Goal: Task Accomplishment & Management: Manage account settings

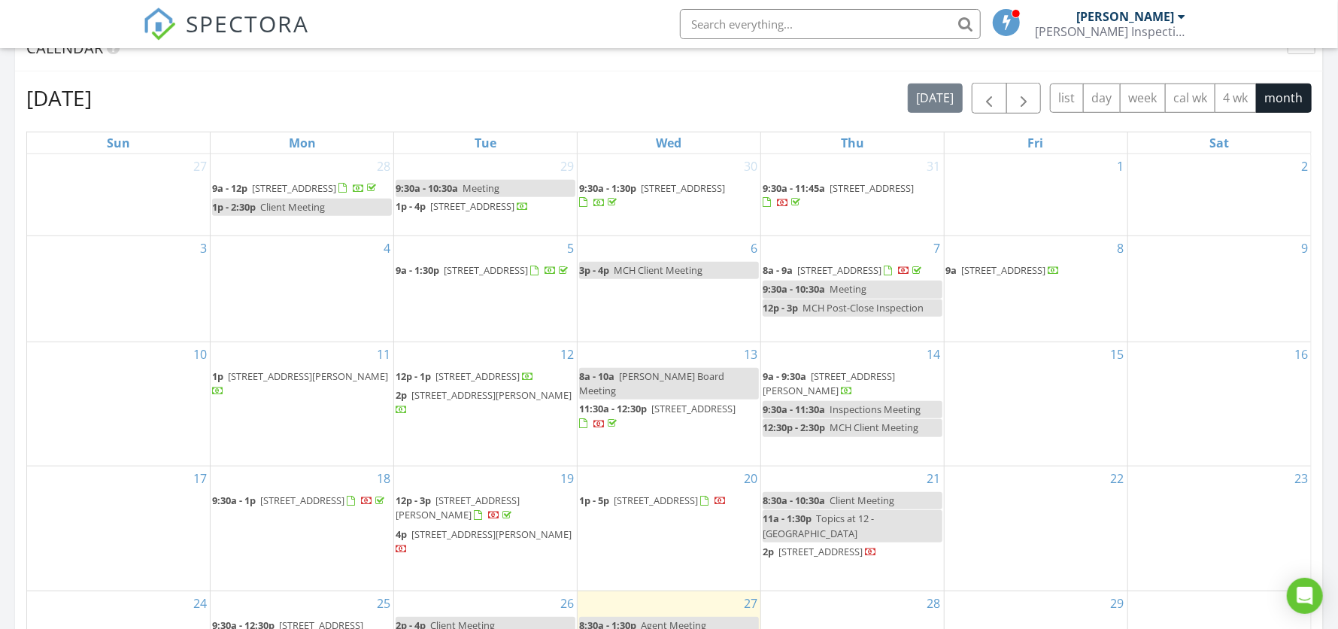
scroll to position [677, 0]
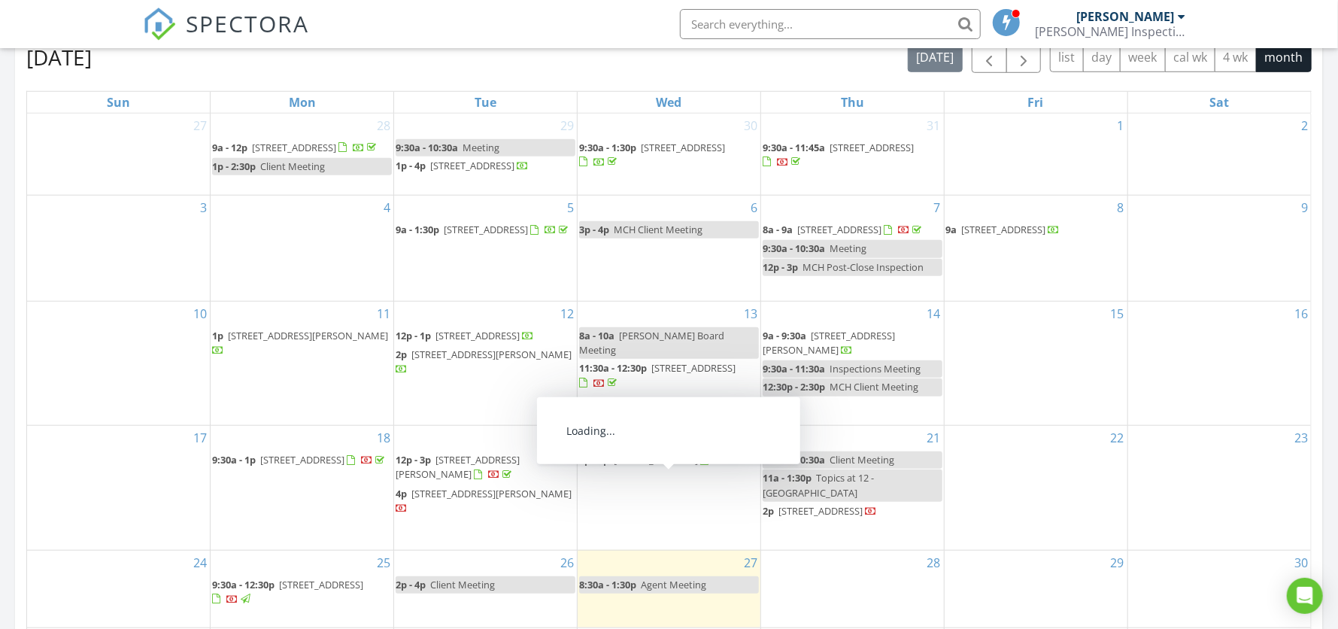
click at [653, 466] on span "501 S 13th St, Omaha 68102" at bounding box center [656, 460] width 84 height 14
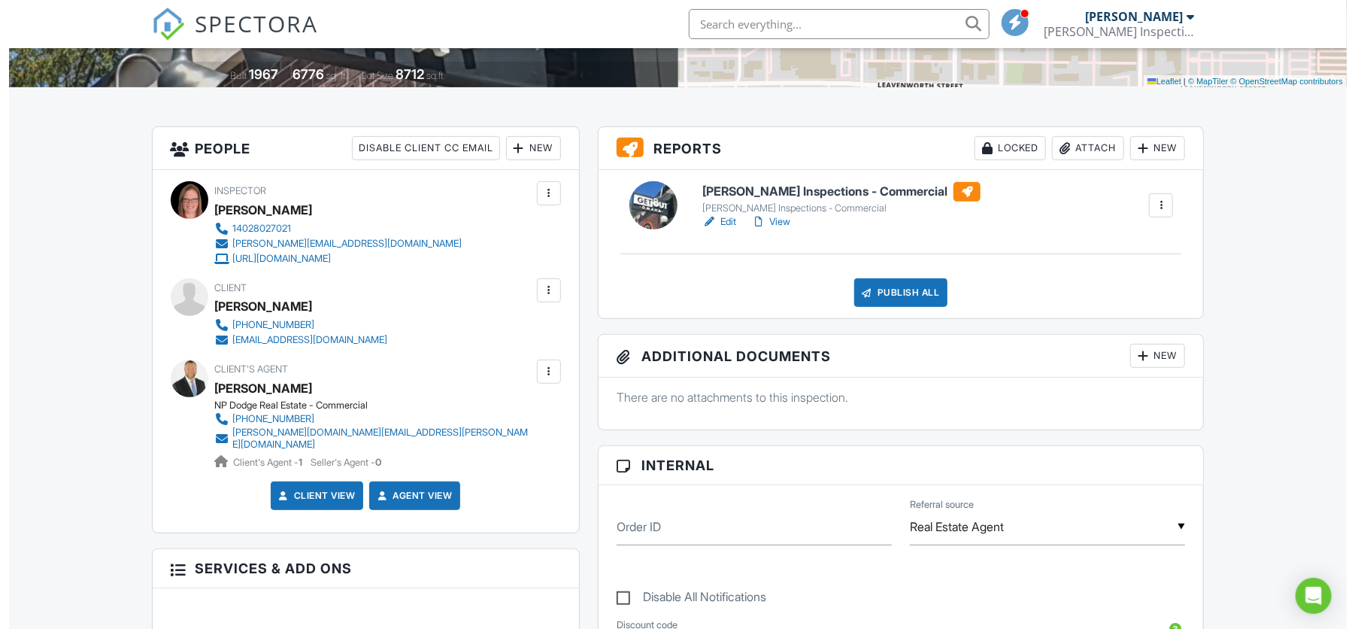
scroll to position [338, 0]
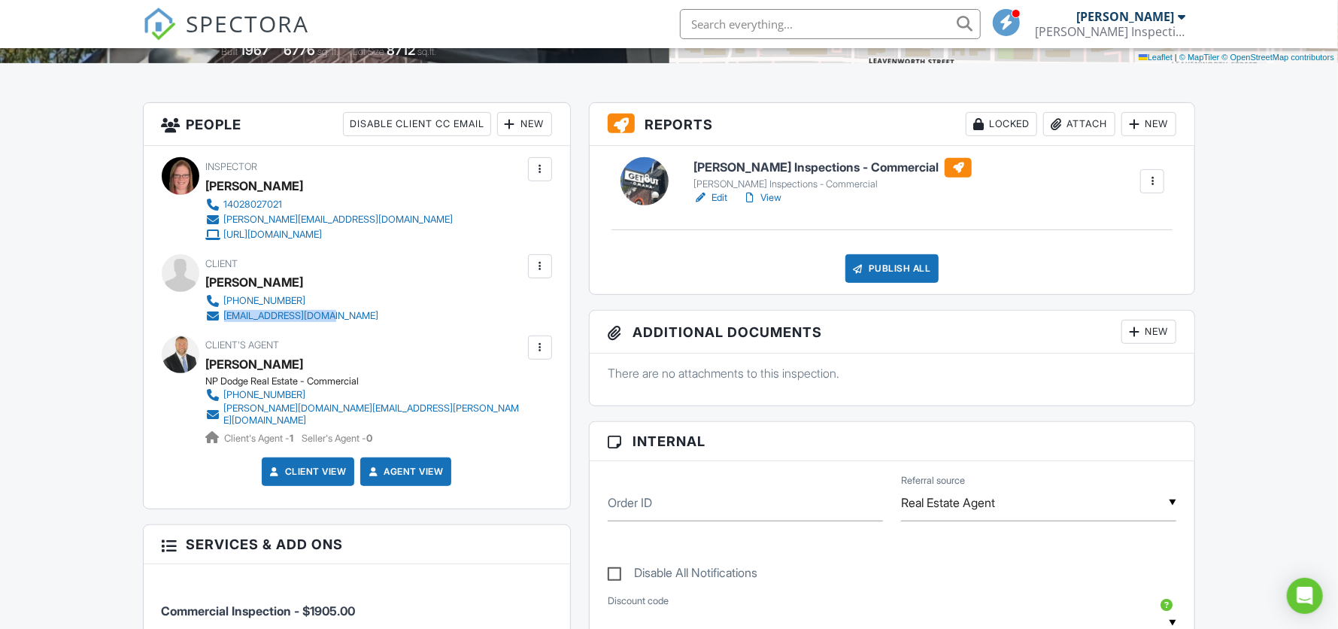
drag, startPoint x: 333, startPoint y: 317, endPoint x: 224, endPoint y: 320, distance: 109.1
click at [224, 320] on div "917-520-1229 e132realty@yahoo.com" at bounding box center [298, 308] width 185 height 30
copy div "[EMAIL_ADDRESS][DOMAIN_NAME]"
click at [1002, 120] on div "Locked" at bounding box center [1001, 124] width 71 height 24
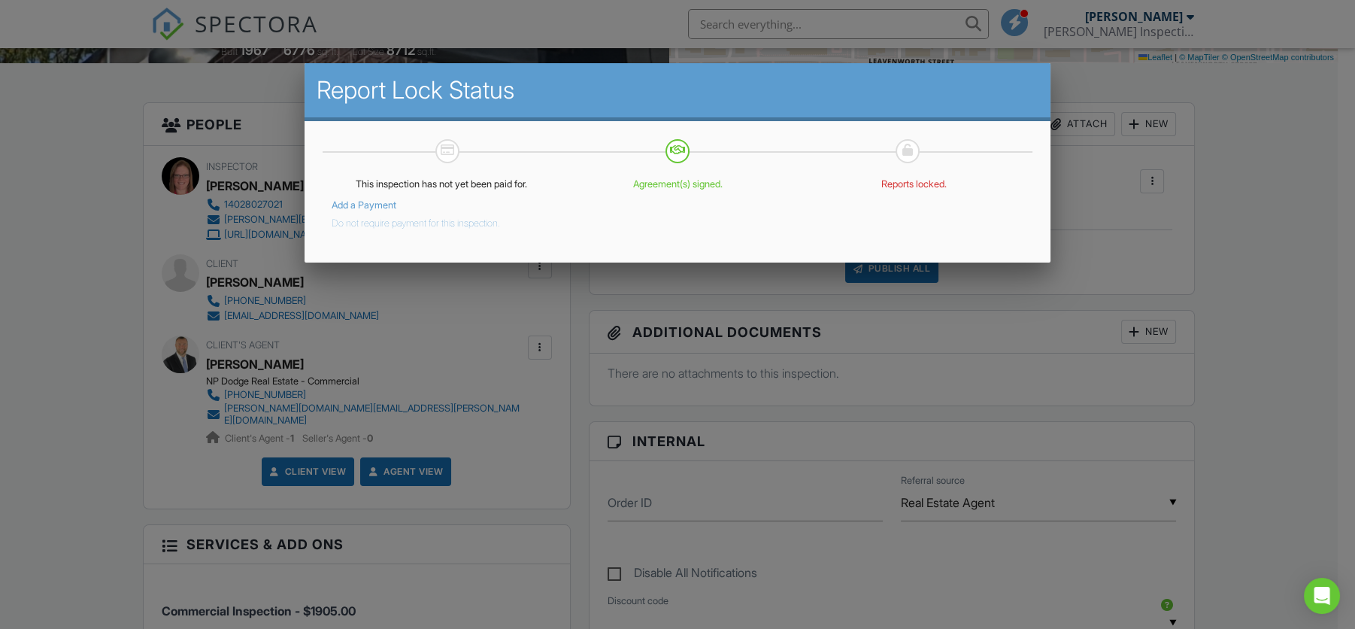
drag, startPoint x: 407, startPoint y: 223, endPoint x: 428, endPoint y: 233, distance: 23.2
click at [407, 223] on button "Do not require payment for this inspection." at bounding box center [416, 220] width 168 height 18
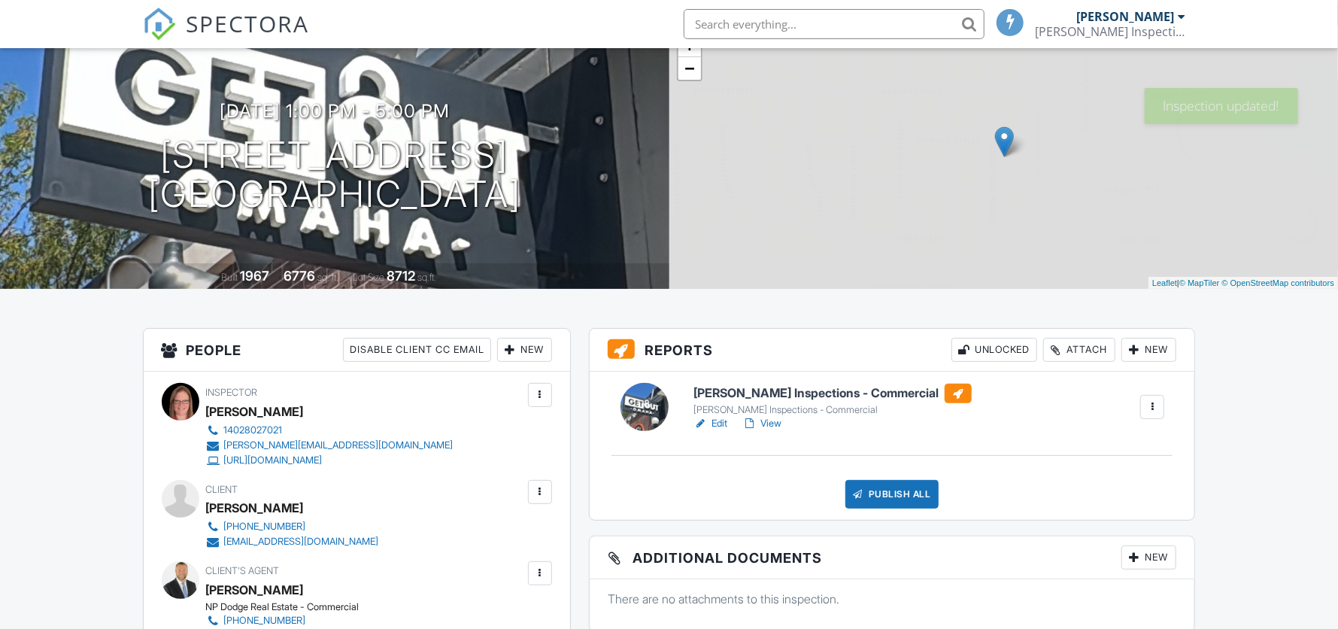
click at [908, 490] on div "Publish All" at bounding box center [892, 494] width 94 height 29
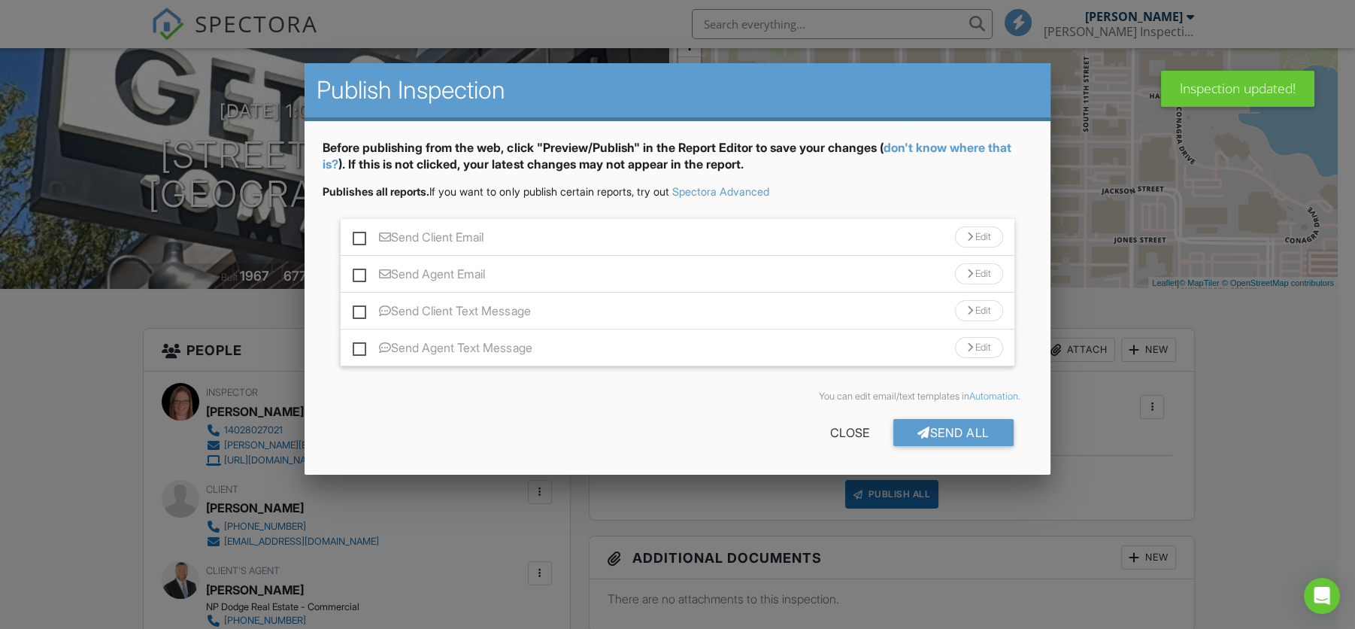
click at [362, 234] on label "Send Client Email" at bounding box center [418, 239] width 131 height 19
click at [362, 234] on input "Send Client Email" at bounding box center [358, 230] width 10 height 10
checkbox input "true"
click at [357, 274] on label "Send Agent Email" at bounding box center [419, 276] width 132 height 19
click at [357, 271] on input "Send Agent Email" at bounding box center [358, 267] width 10 height 10
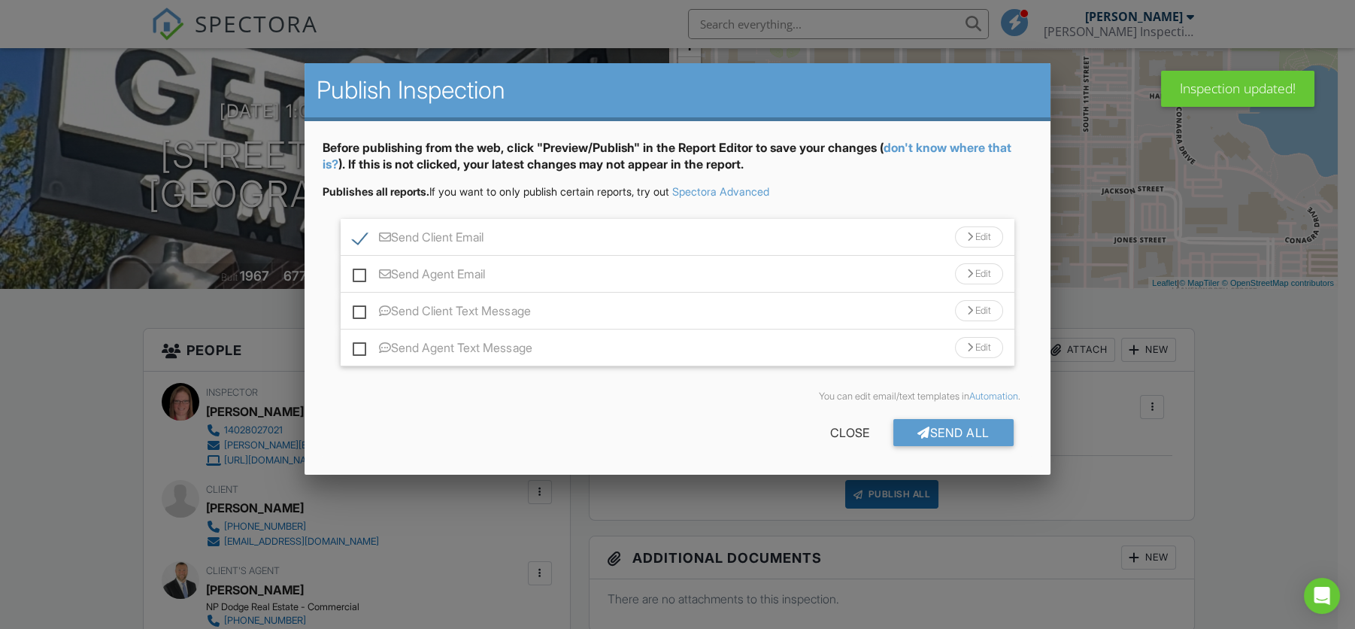
checkbox input "true"
click at [360, 308] on label "Send Client Text Message" at bounding box center [441, 313] width 177 height 19
click at [360, 308] on input "Send Client Text Message" at bounding box center [358, 304] width 10 height 10
checkbox input "true"
click at [361, 371] on div "Before publishing from the web, click "Preview/Publish" in the Report Editor to…" at bounding box center [677, 297] width 745 height 353
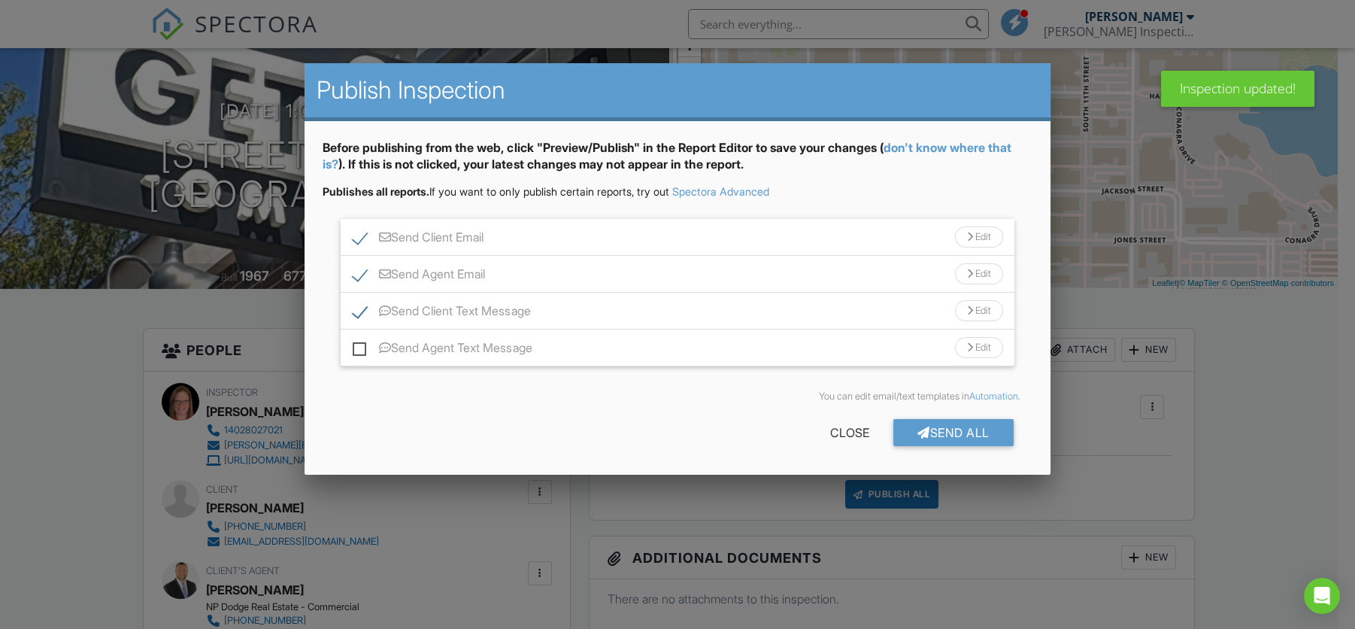
click at [357, 347] on label "Send Agent Text Message" at bounding box center [442, 350] width 179 height 19
click at [357, 345] on input "Send Agent Text Message" at bounding box center [358, 340] width 10 height 10
checkbox input "true"
click at [949, 432] on div "Send All" at bounding box center [953, 432] width 120 height 27
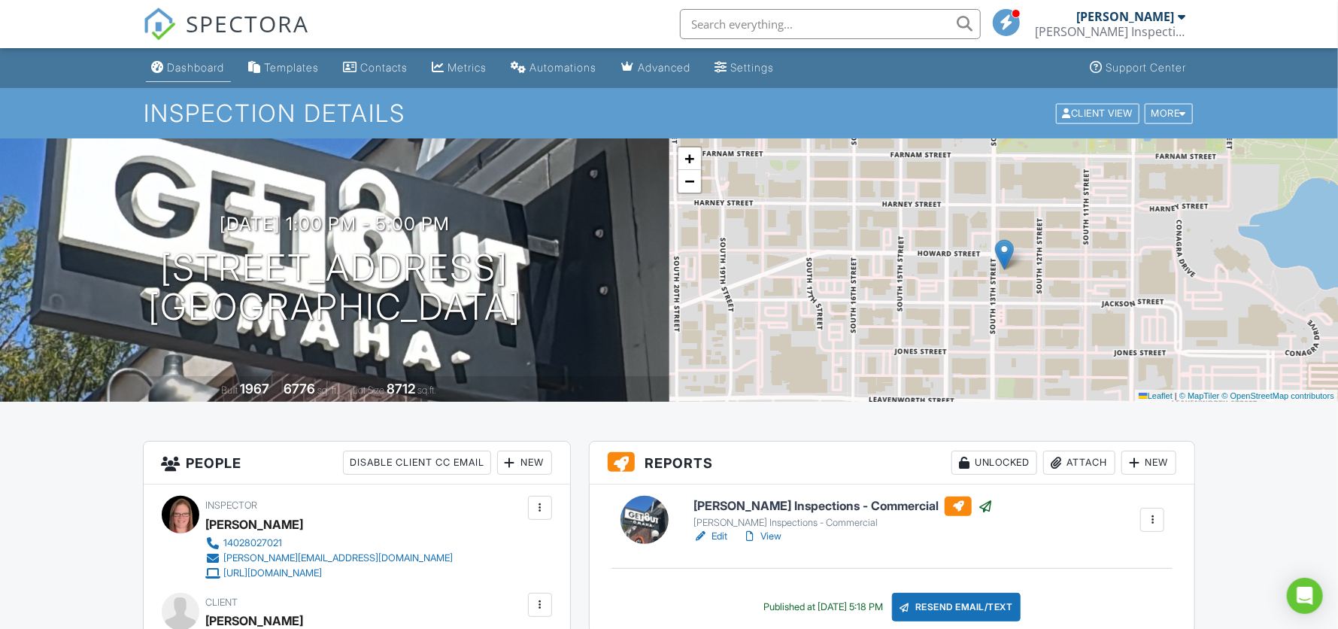
click at [193, 63] on div "Dashboard" at bounding box center [196, 67] width 57 height 13
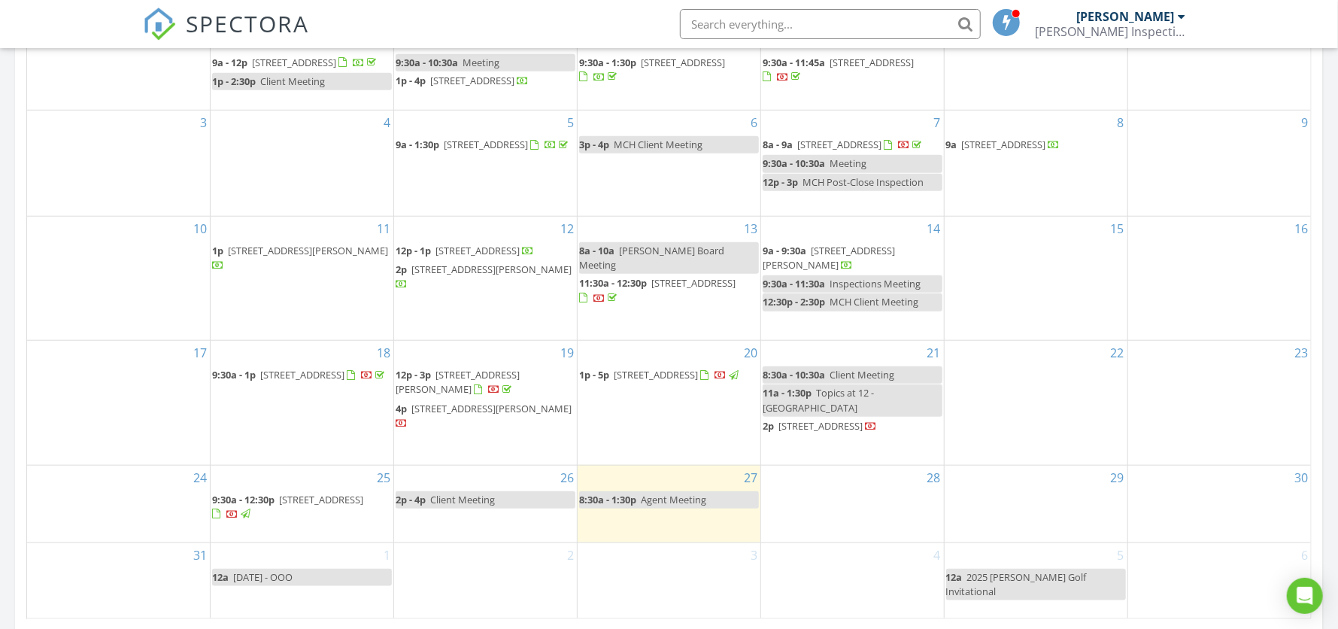
scroll to position [790, 0]
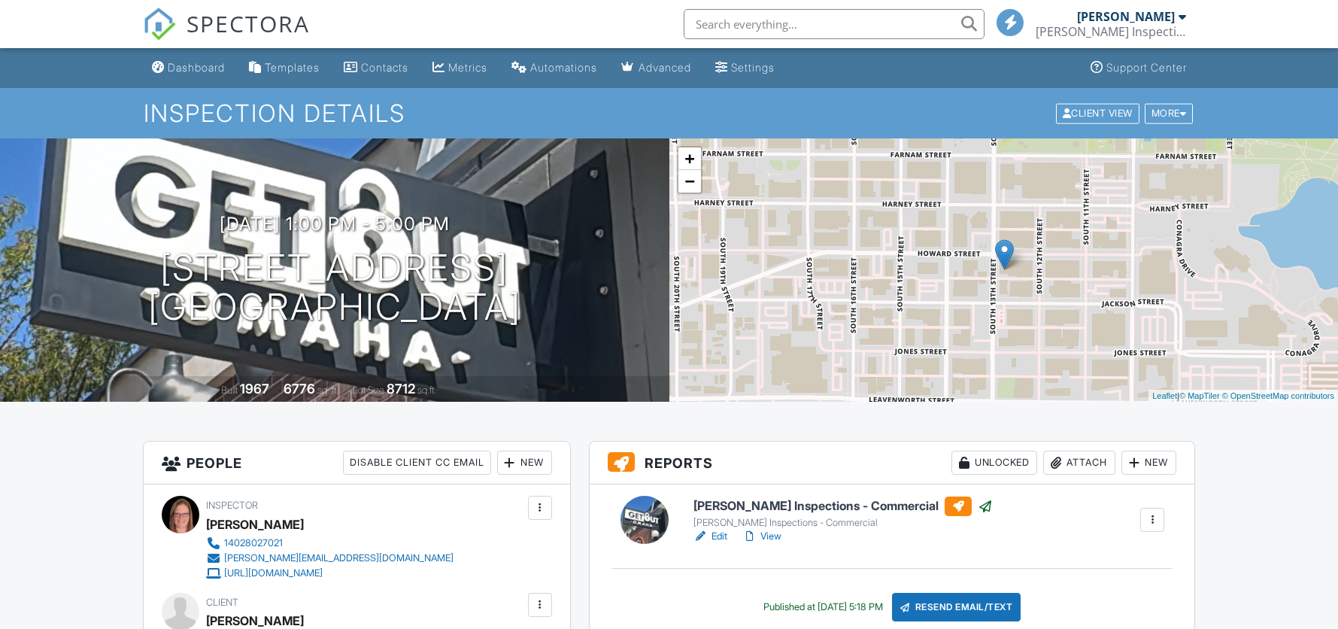
click at [777, 503] on h6 "[PERSON_NAME] Inspections - Commercial" at bounding box center [842, 506] width 299 height 20
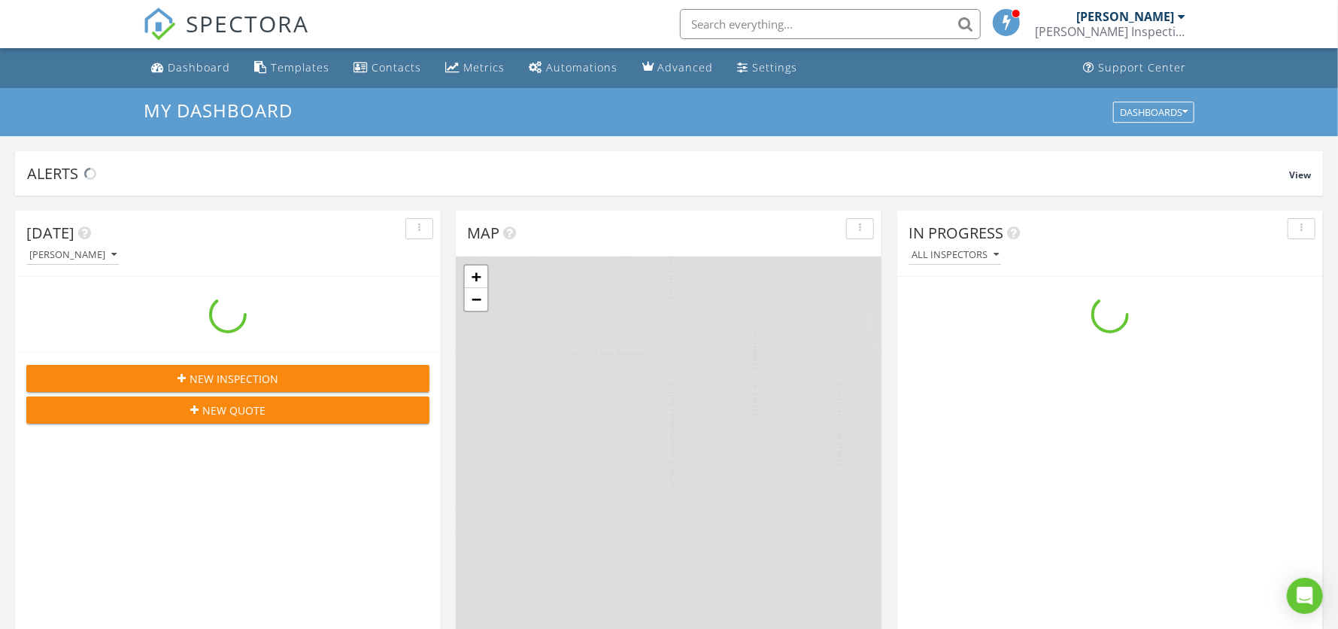
scroll to position [1404, 1373]
